Goal: Information Seeking & Learning: Learn about a topic

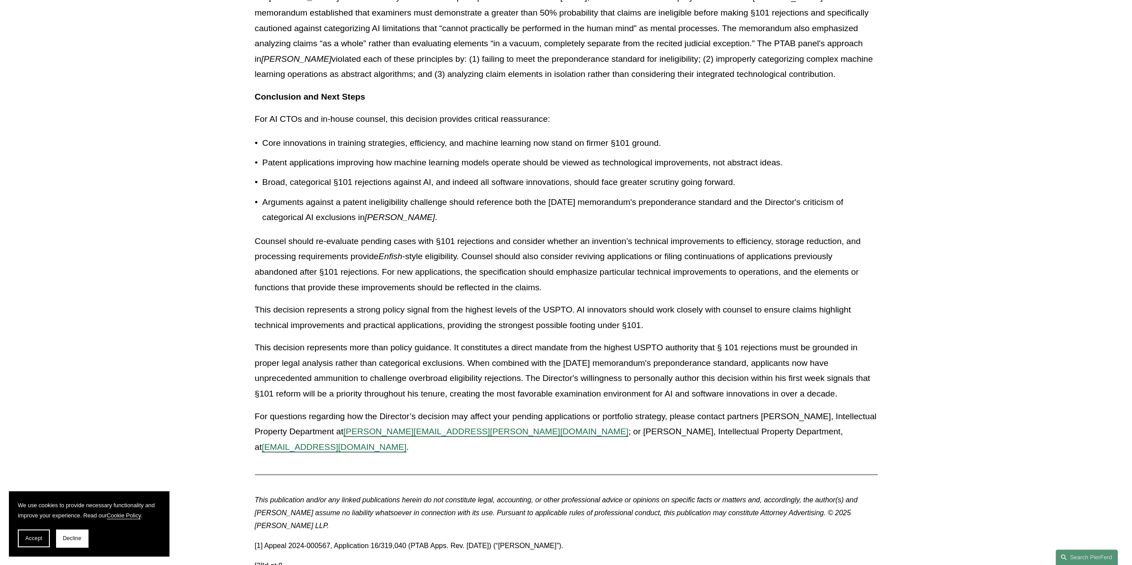
scroll to position [1067, 0]
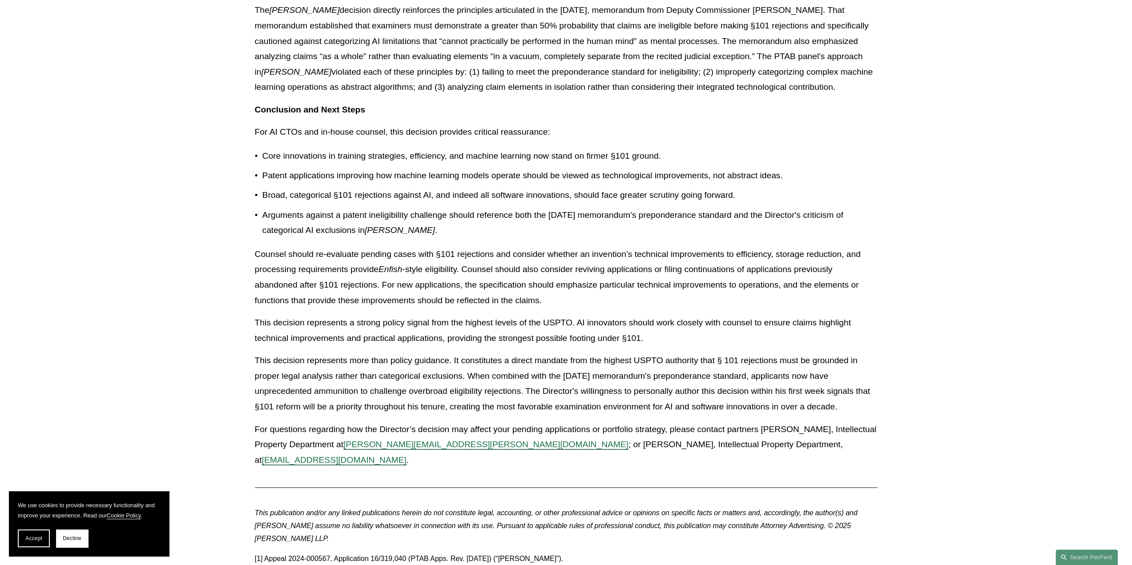
drag, startPoint x: 842, startPoint y: 393, endPoint x: 386, endPoint y: 215, distance: 489.4
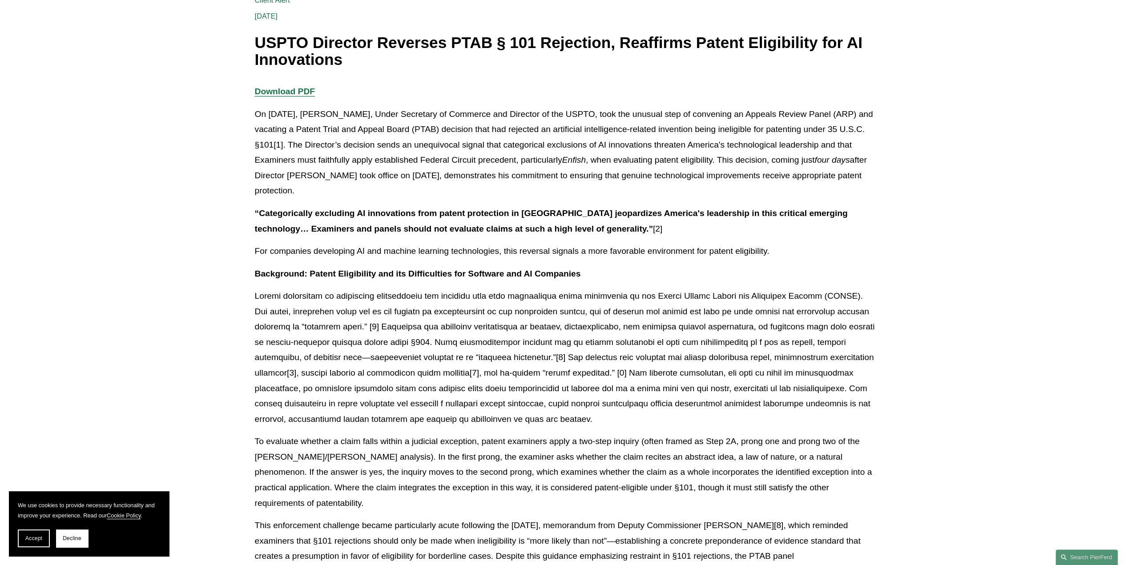
scroll to position [133, 0]
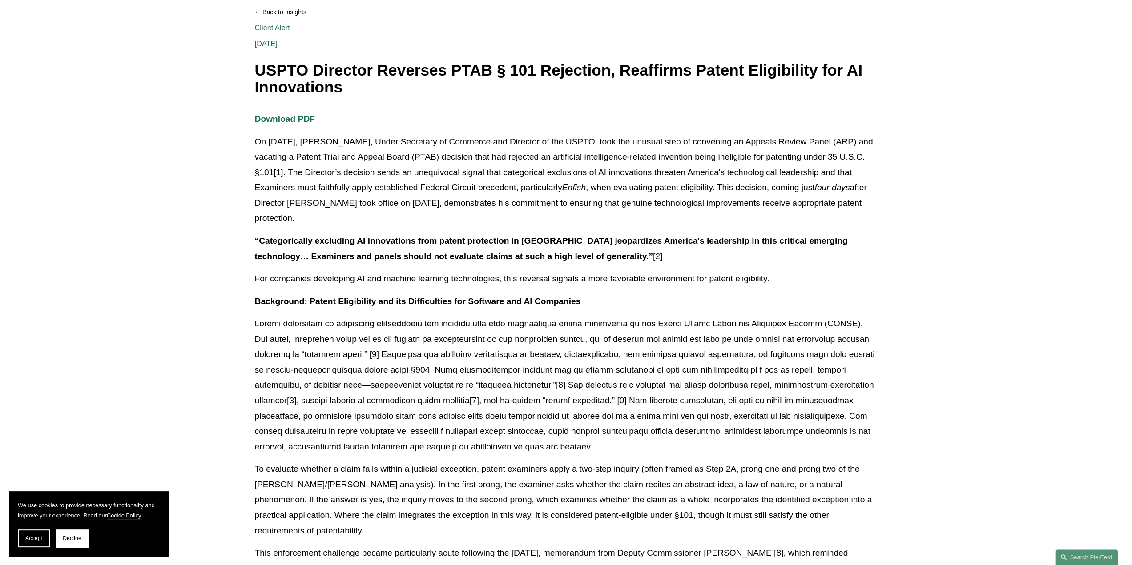
click at [256, 76] on h1 "USPTO Director Reverses PTAB § 101 Rejection, Reaffirms Patent Eligibility for …" at bounding box center [566, 79] width 623 height 34
copy div "LOREM Ipsumdol Sitametc ADIP § 433 Elitseddo, Eiusmodte Incidi Utlaboreetd mag …"
click at [391, 172] on p "On [DATE], [PERSON_NAME], Under Secretary of Commerce and Director of the USPTO…" at bounding box center [566, 180] width 623 height 92
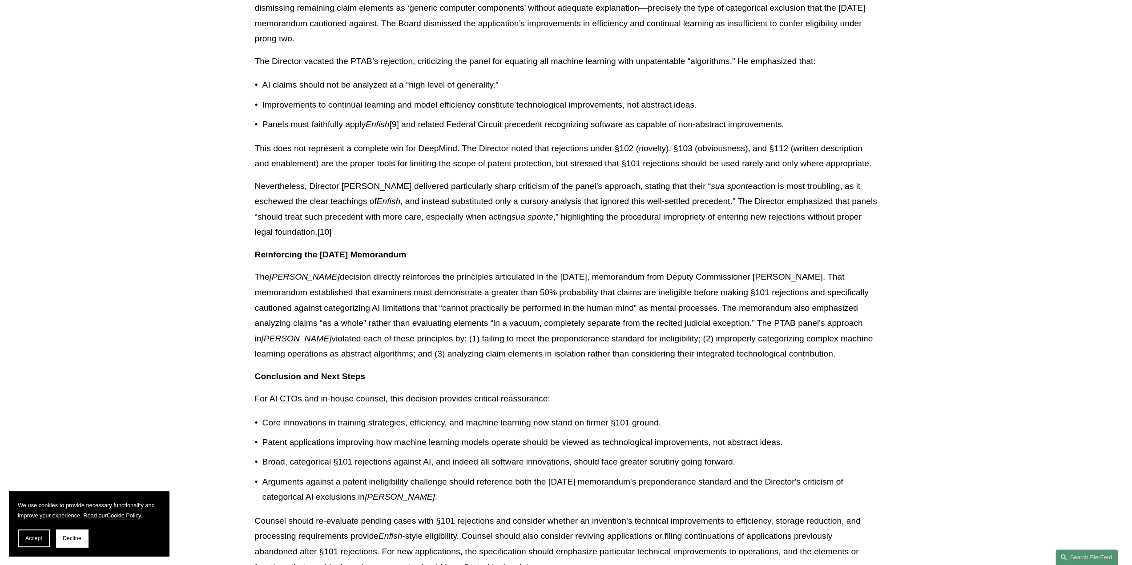
scroll to position [845, 0]
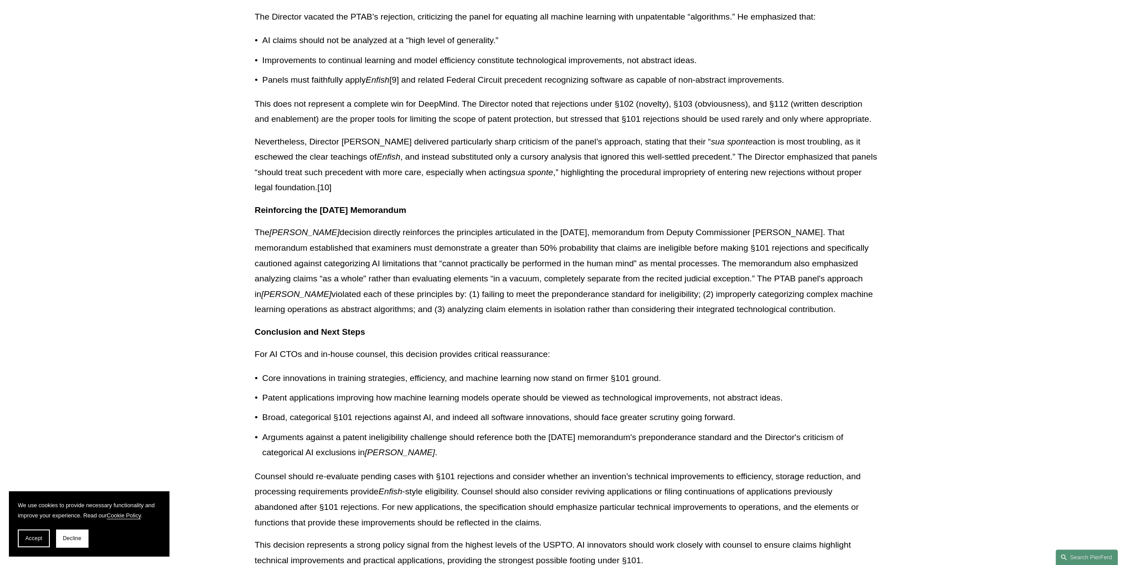
click at [295, 228] on em "[PERSON_NAME]" at bounding box center [305, 232] width 70 height 9
copy p "[PERSON_NAME]"
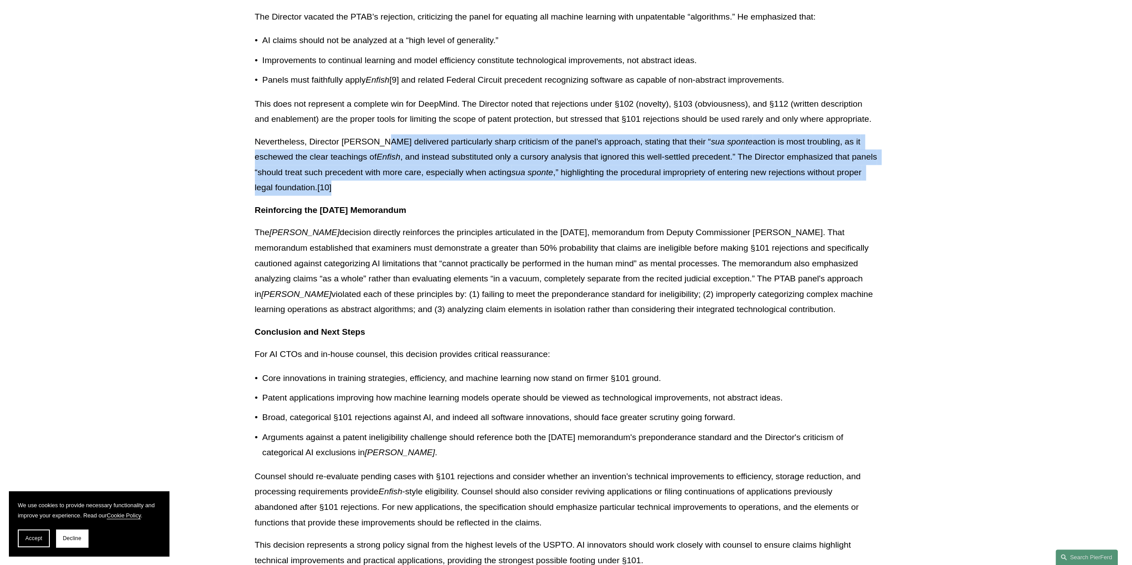
drag, startPoint x: 375, startPoint y: 119, endPoint x: 420, endPoint y: 171, distance: 68.5
click at [420, 176] on p "Nevertheless, Director [PERSON_NAME] delivered particularly sharp criticism of …" at bounding box center [566, 164] width 623 height 61
click at [421, 134] on p "Nevertheless, Director [PERSON_NAME] delivered particularly sharp criticism of …" at bounding box center [566, 164] width 623 height 61
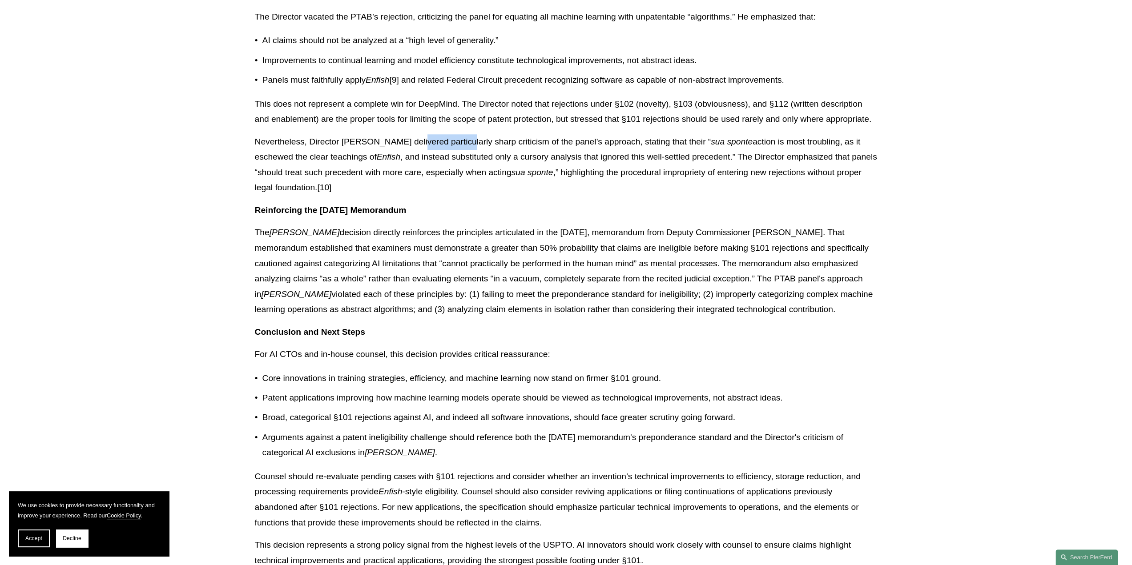
click at [421, 134] on p "Nevertheless, Director [PERSON_NAME] delivered particularly sharp criticism of …" at bounding box center [566, 164] width 623 height 61
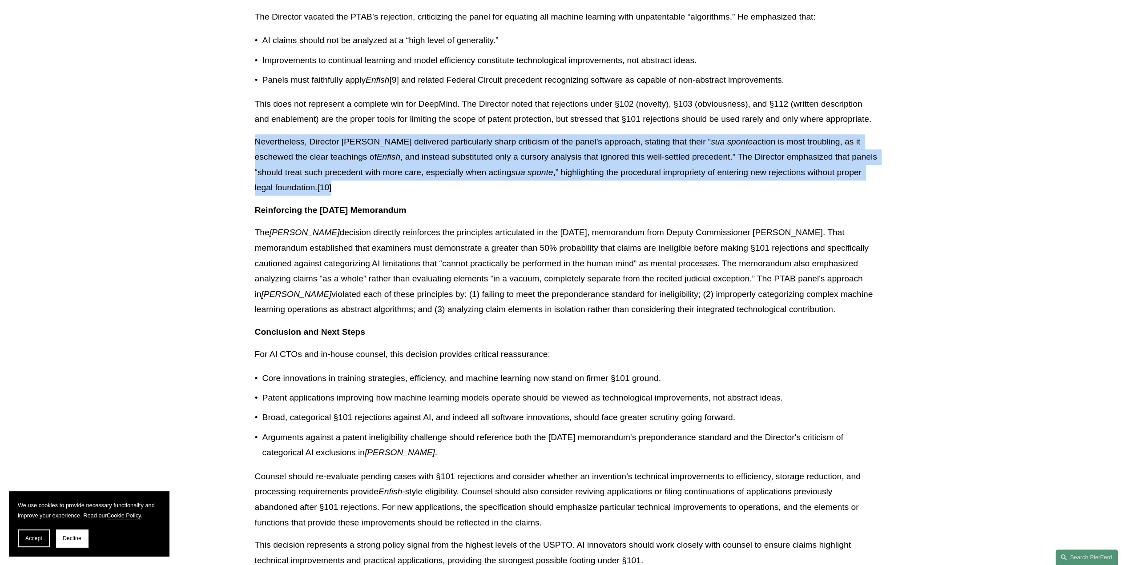
click at [421, 134] on p "Nevertheless, Director [PERSON_NAME] delivered particularly sharp criticism of …" at bounding box center [566, 164] width 623 height 61
click at [438, 145] on p "Nevertheless, Director [PERSON_NAME] delivered particularly sharp criticism of …" at bounding box center [566, 164] width 623 height 61
drag, startPoint x: 562, startPoint y: 125, endPoint x: 570, endPoint y: 169, distance: 44.3
click at [570, 169] on p "Nevertheless, Director [PERSON_NAME] delivered particularly sharp criticism of …" at bounding box center [566, 164] width 623 height 61
click at [572, 136] on p "Nevertheless, Director [PERSON_NAME] delivered particularly sharp criticism of …" at bounding box center [566, 164] width 623 height 61
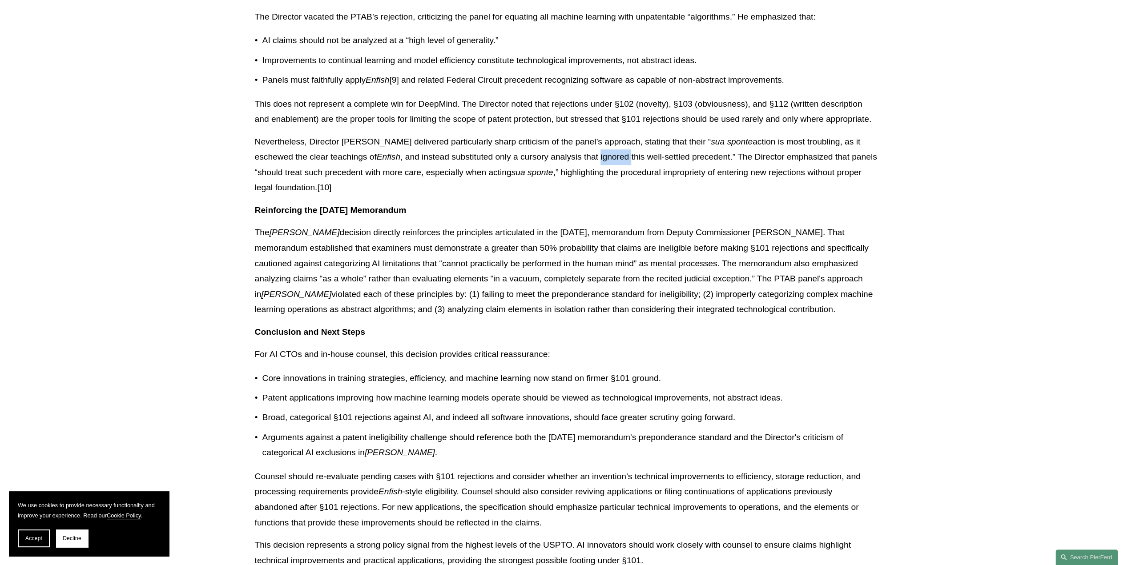
click at [572, 136] on p "Nevertheless, Director [PERSON_NAME] delivered particularly sharp criticism of …" at bounding box center [566, 164] width 623 height 61
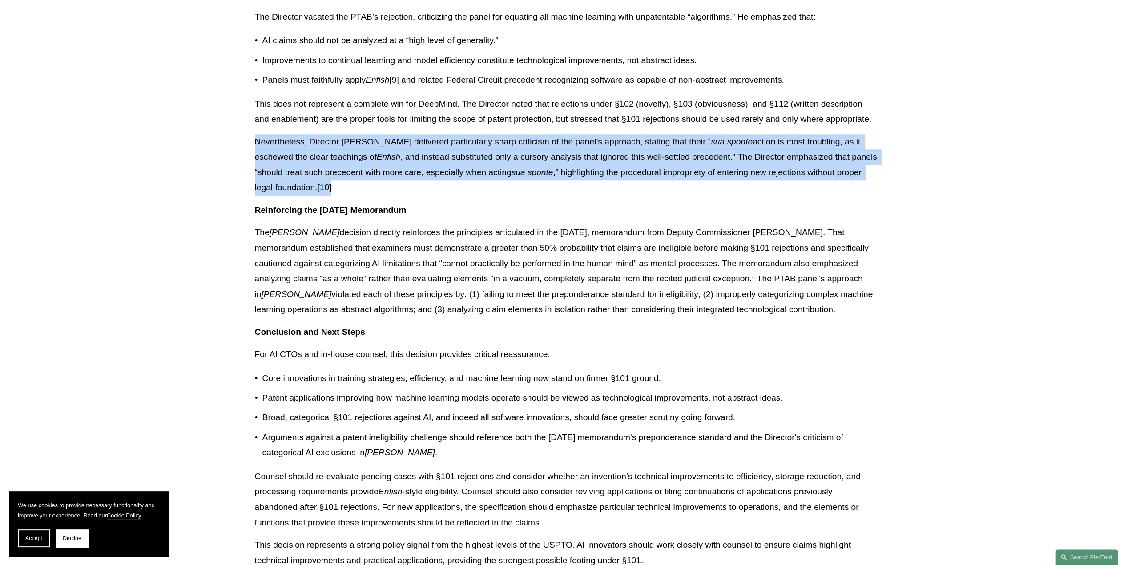
click at [572, 136] on p "Nevertheless, Director [PERSON_NAME] delivered particularly sharp criticism of …" at bounding box center [566, 164] width 623 height 61
click at [567, 134] on p "Nevertheless, Director [PERSON_NAME] delivered particularly sharp criticism of …" at bounding box center [566, 164] width 623 height 61
drag, startPoint x: 564, startPoint y: 125, endPoint x: 578, endPoint y: 169, distance: 45.9
click at [578, 169] on p "Nevertheless, Director [PERSON_NAME] delivered particularly sharp criticism of …" at bounding box center [566, 164] width 623 height 61
click at [589, 161] on p "Nevertheless, Director [PERSON_NAME] delivered particularly sharp criticism of …" at bounding box center [566, 164] width 623 height 61
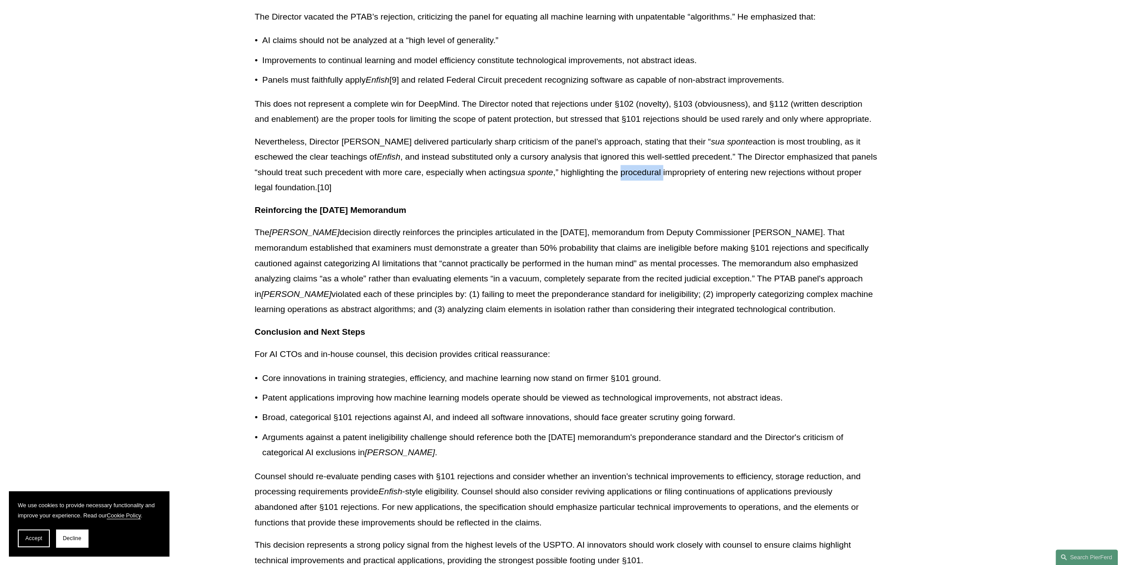
click at [589, 161] on p "Nevertheless, Director [PERSON_NAME] delivered particularly sharp criticism of …" at bounding box center [566, 164] width 623 height 61
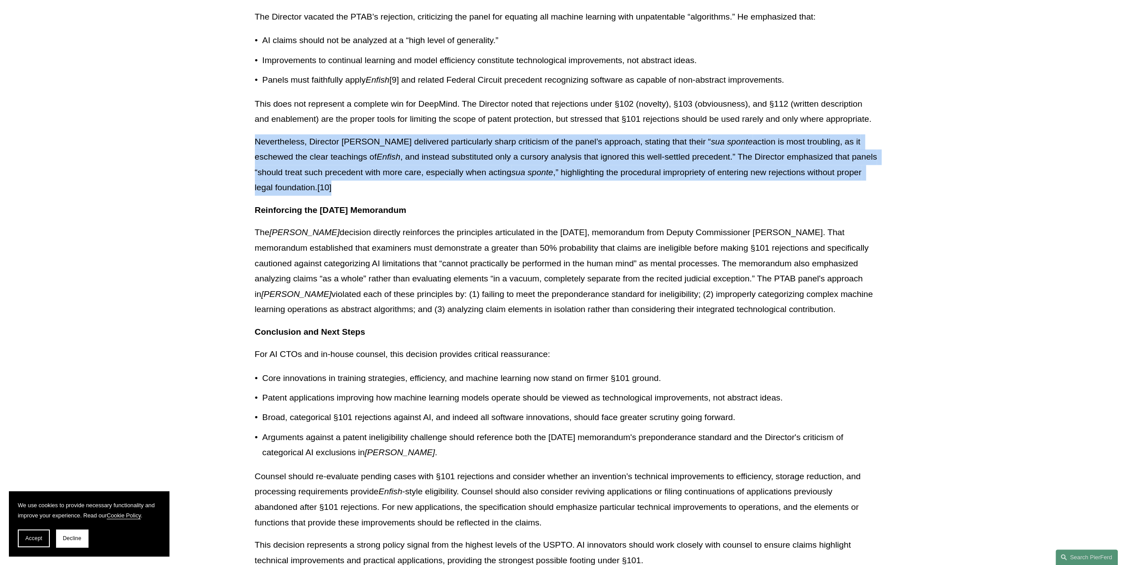
click at [589, 161] on p "Nevertheless, Director [PERSON_NAME] delivered particularly sharp criticism of …" at bounding box center [566, 164] width 623 height 61
click at [596, 145] on p "Nevertheless, Director [PERSON_NAME] delivered particularly sharp criticism of …" at bounding box center [566, 164] width 623 height 61
drag, startPoint x: 588, startPoint y: 174, endPoint x: 254, endPoint y: 133, distance: 336.6
click at [254, 133] on div "Download PDF On [DATE], [PERSON_NAME], Under Secretary of Commerce and Director…" at bounding box center [566, 49] width 638 height 1298
click at [257, 134] on p "Nevertheless, Director [PERSON_NAME] delivered particularly sharp criticism of …" at bounding box center [566, 164] width 623 height 61
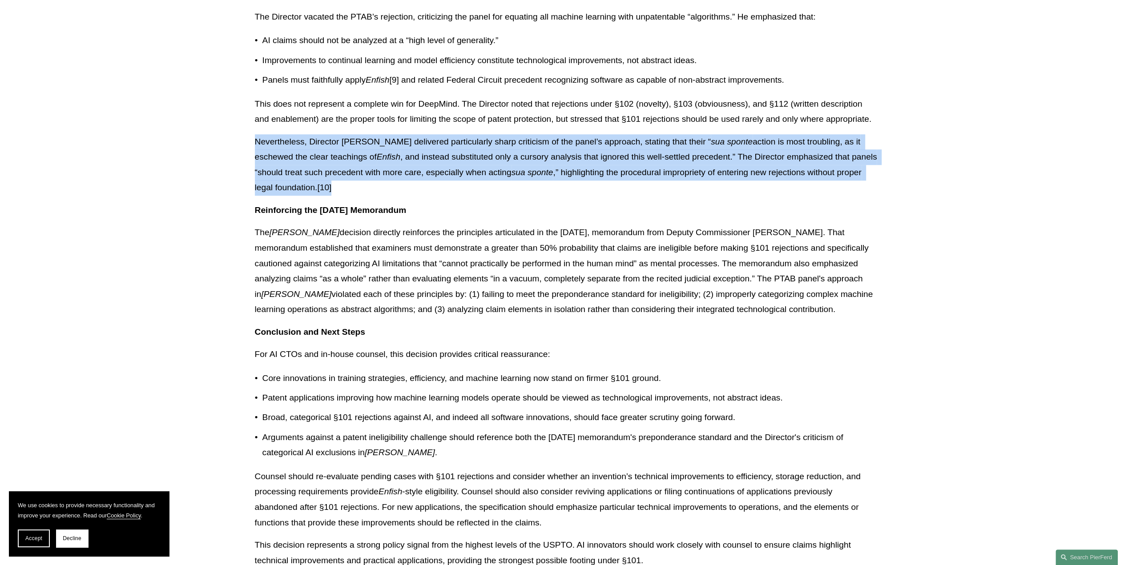
drag, startPoint x: 256, startPoint y: 129, endPoint x: 351, endPoint y: 177, distance: 106.4
click at [351, 177] on p "Nevertheless, Director [PERSON_NAME] delivered particularly sharp criticism of …" at bounding box center [566, 164] width 623 height 61
click at [561, 140] on p "Nevertheless, Director [PERSON_NAME] delivered particularly sharp criticism of …" at bounding box center [566, 164] width 623 height 61
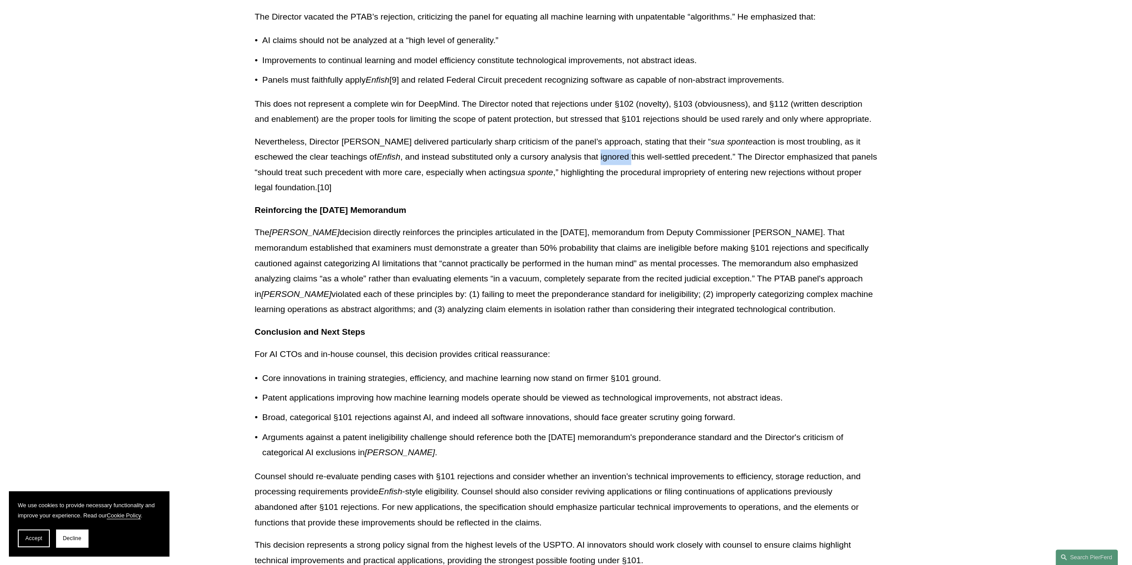
click at [561, 140] on p "Nevertheless, Director [PERSON_NAME] delivered particularly sharp criticism of …" at bounding box center [566, 164] width 623 height 61
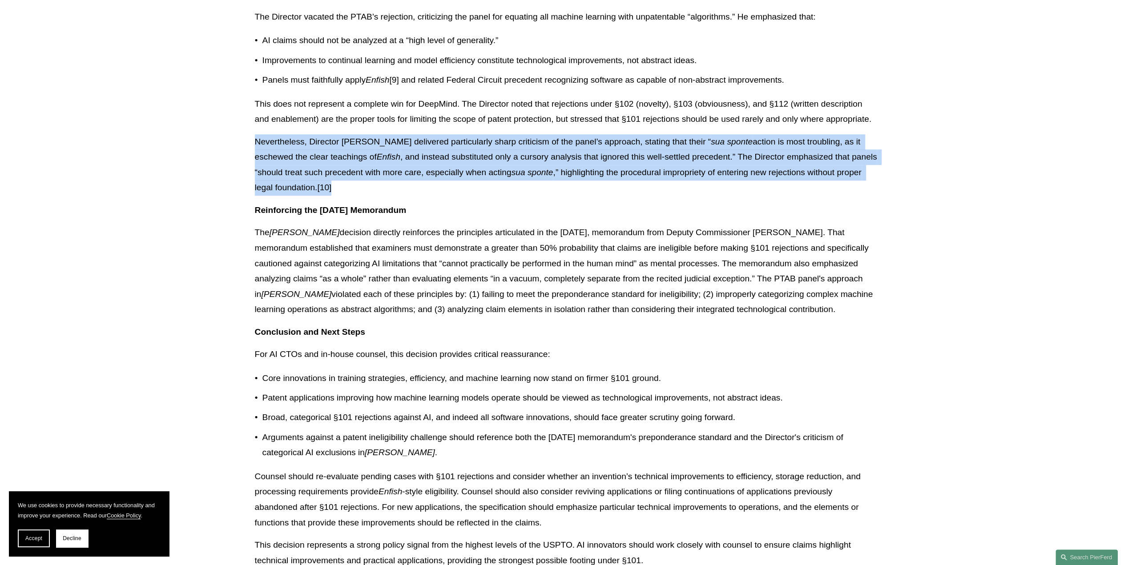
click at [561, 140] on p "Nevertheless, Director [PERSON_NAME] delivered particularly sharp criticism of …" at bounding box center [566, 164] width 623 height 61
click at [567, 141] on p "Nevertheless, Director [PERSON_NAME] delivered particularly sharp criticism of …" at bounding box center [566, 164] width 623 height 61
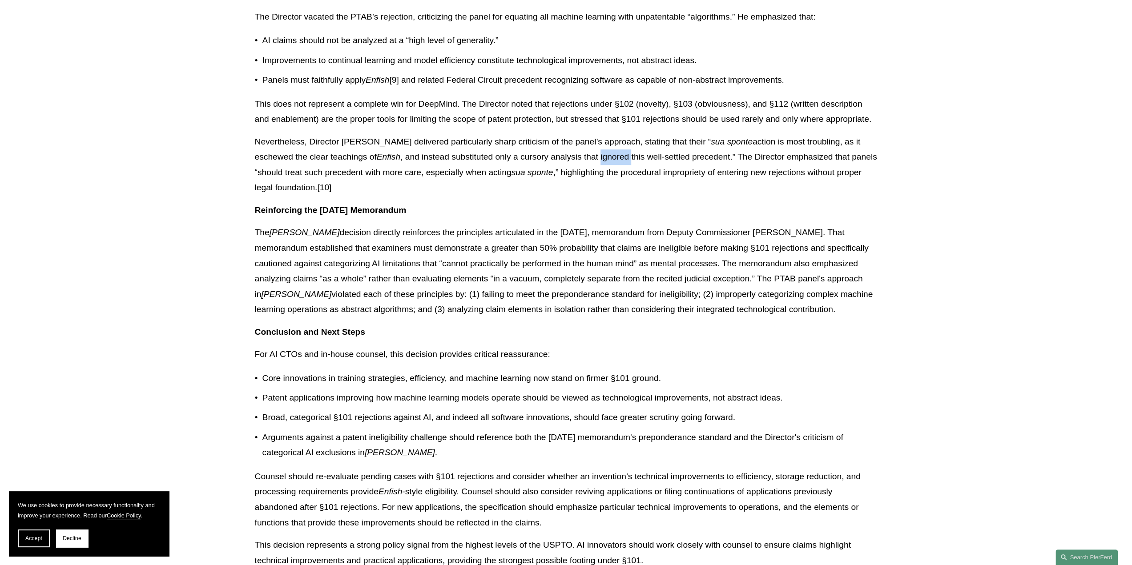
click at [567, 141] on p "Nevertheless, Director [PERSON_NAME] delivered particularly sharp criticism of …" at bounding box center [566, 164] width 623 height 61
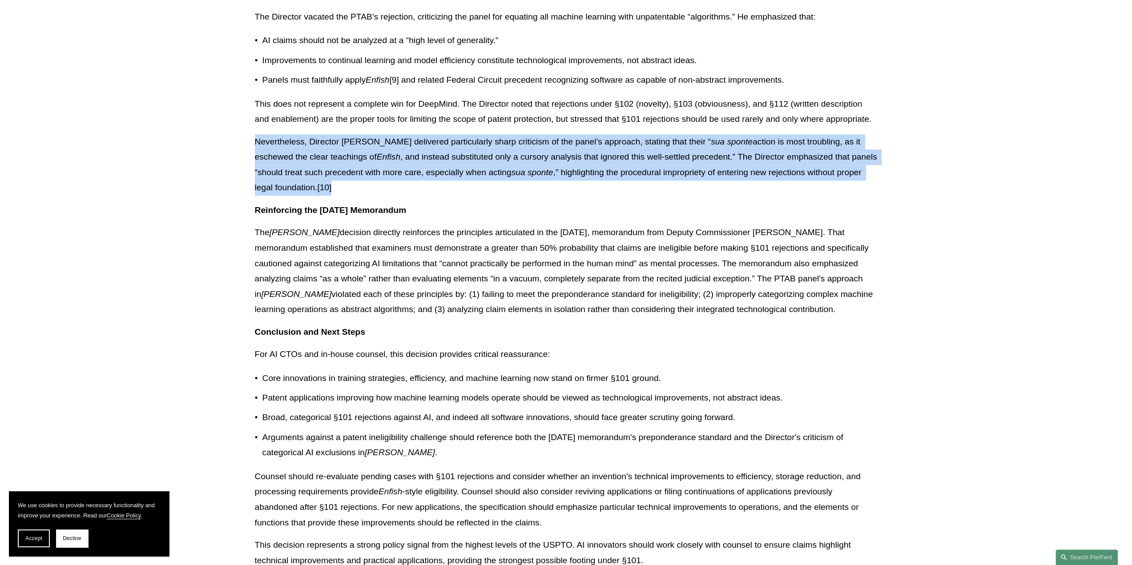
click at [567, 141] on p "Nevertheless, Director [PERSON_NAME] delivered particularly sharp criticism of …" at bounding box center [566, 164] width 623 height 61
click at [562, 143] on p "Nevertheless, Director [PERSON_NAME] delivered particularly sharp criticism of …" at bounding box center [566, 164] width 623 height 61
